Goal: Task Accomplishment & Management: Manage account settings

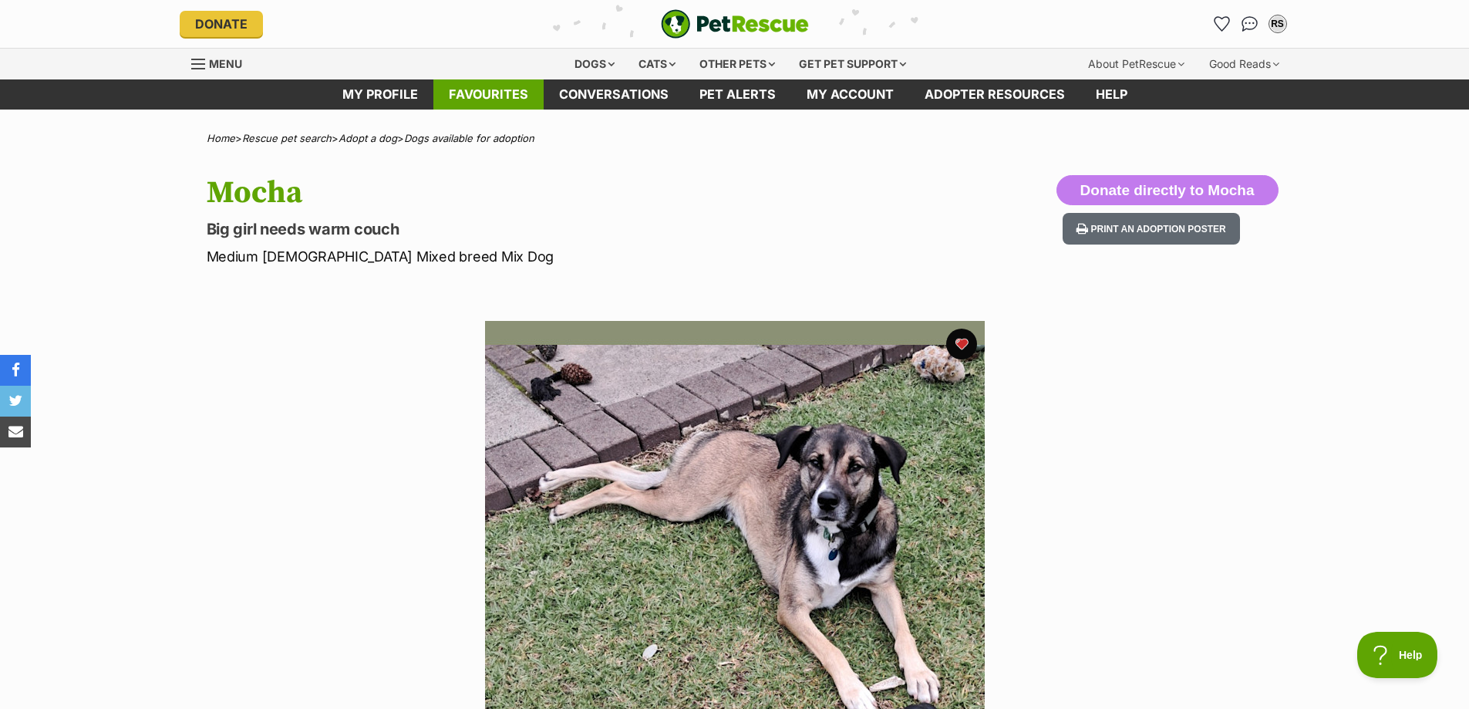
click at [498, 101] on link "Favourites" at bounding box center [488, 94] width 110 height 30
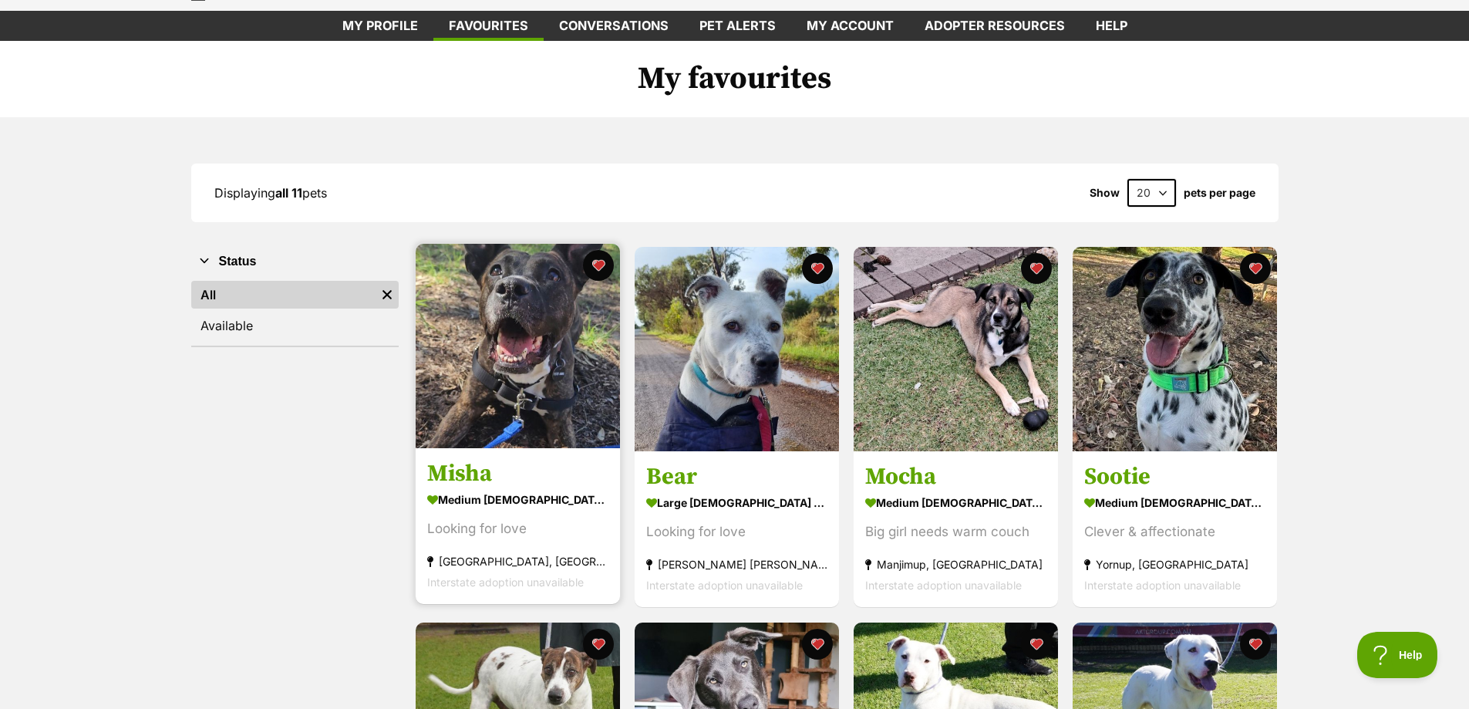
scroll to position [77, 0]
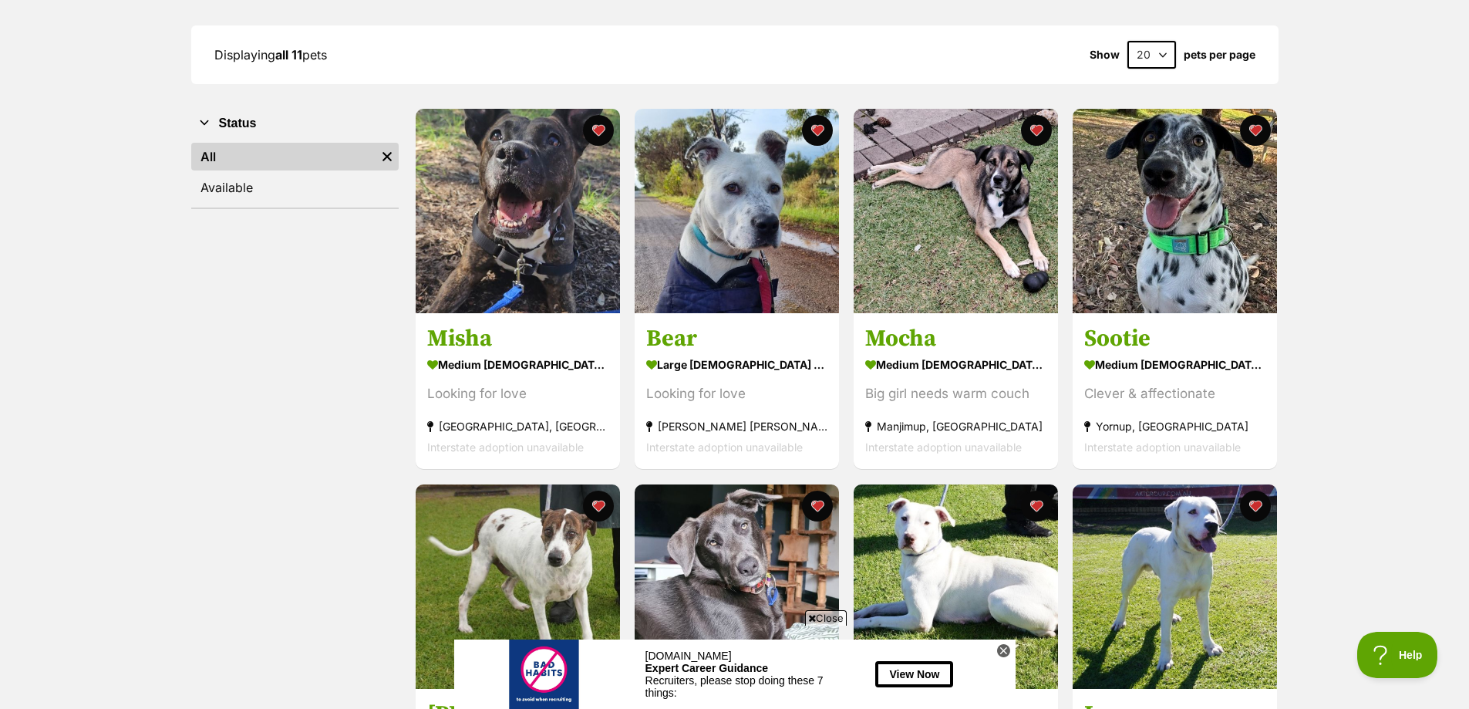
scroll to position [59, 0]
